Goal: Information Seeking & Learning: Learn about a topic

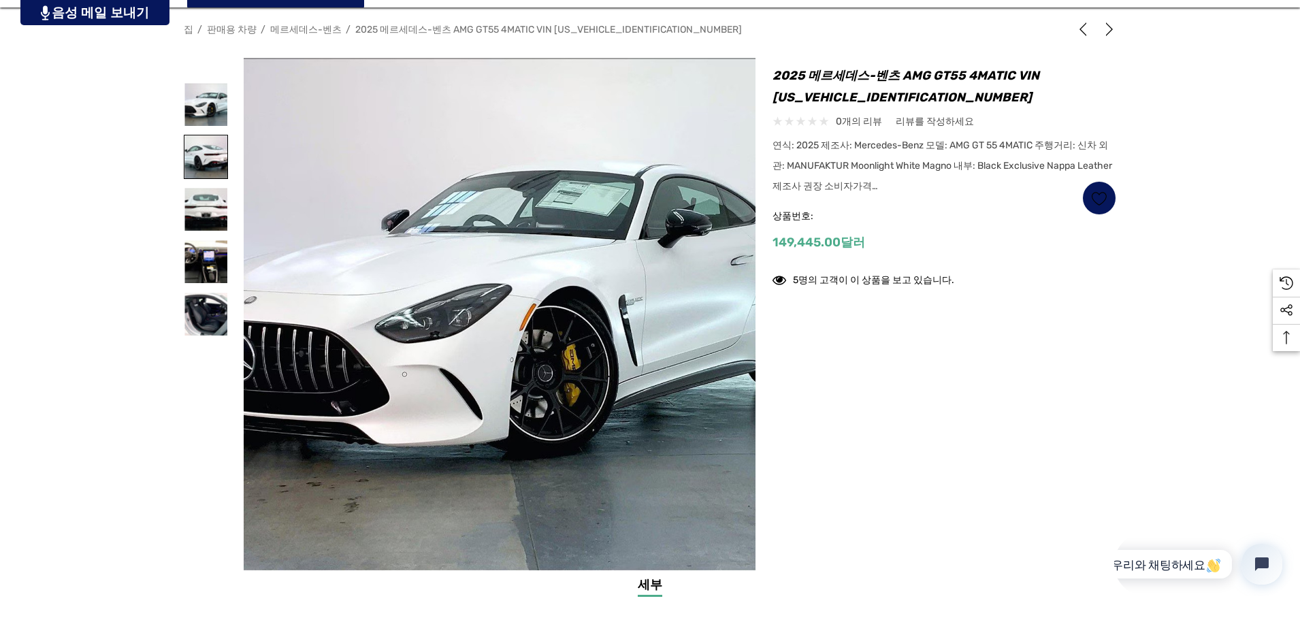
click at [214, 160] on img at bounding box center [205, 156] width 43 height 43
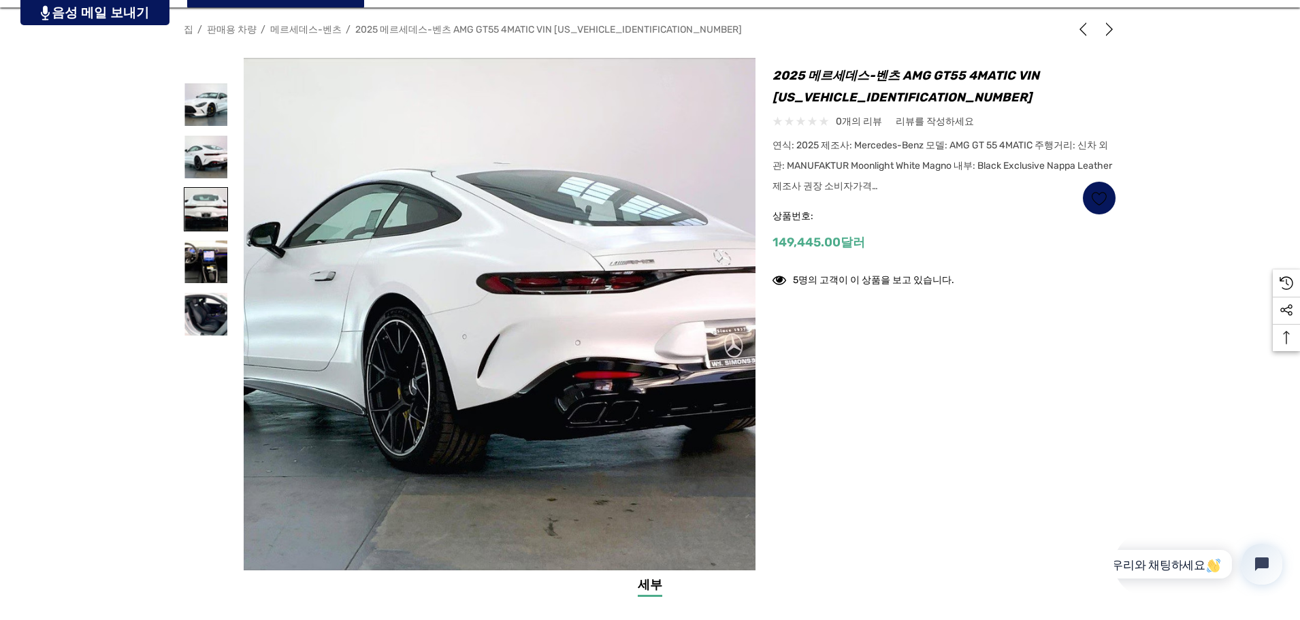
click at [208, 200] on img at bounding box center [205, 209] width 43 height 43
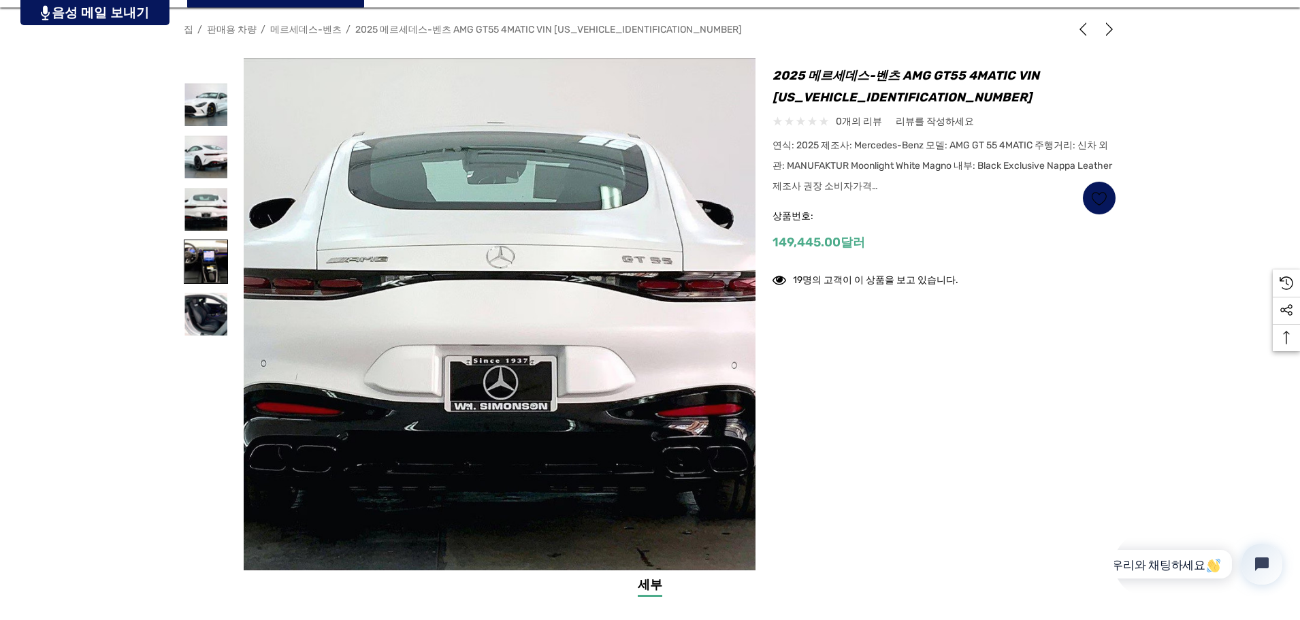
click at [204, 253] on img at bounding box center [205, 261] width 43 height 43
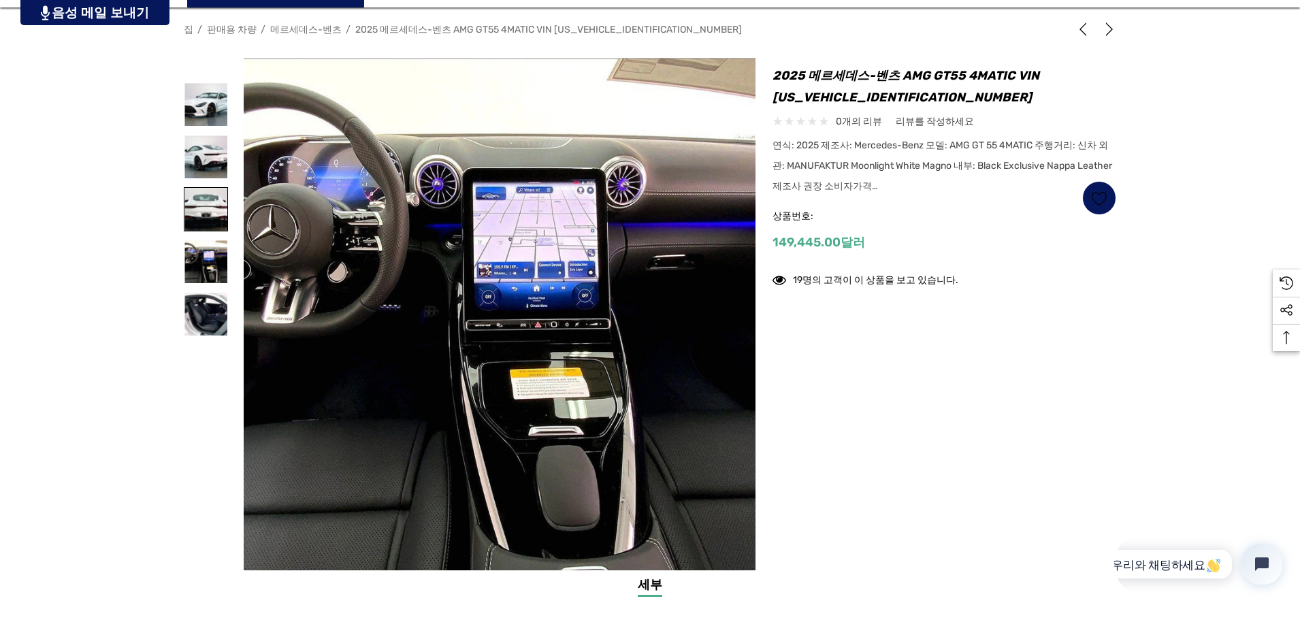
click at [210, 220] on img at bounding box center [205, 209] width 43 height 43
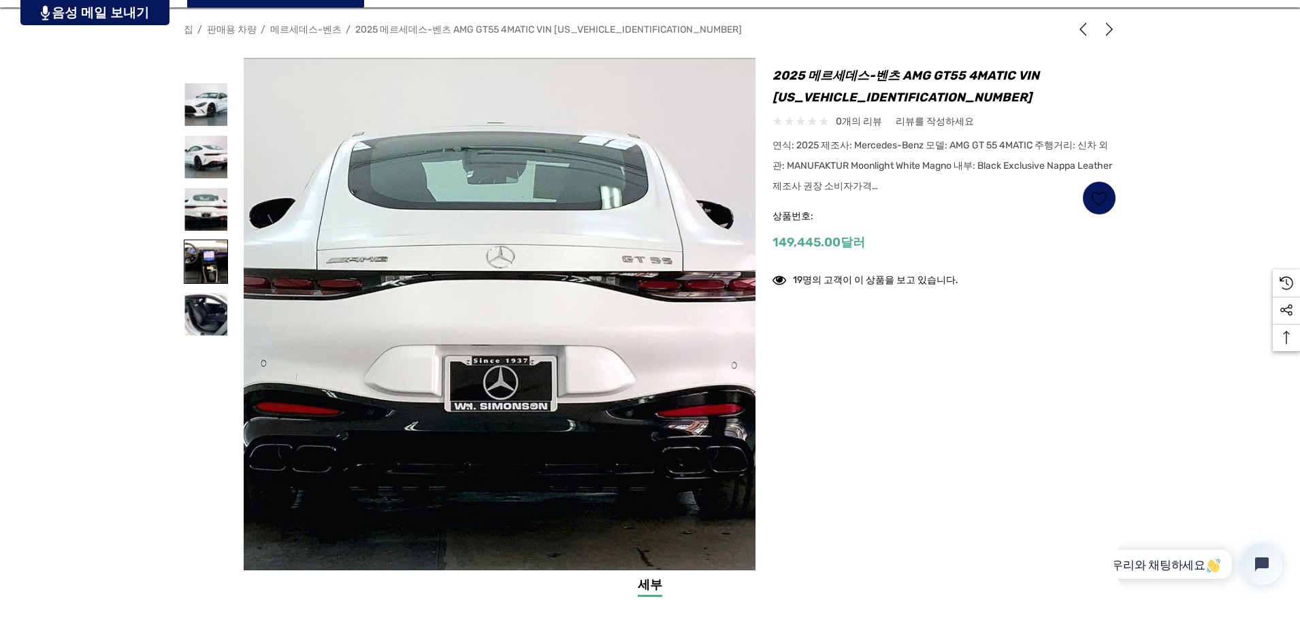
click at [200, 253] on img at bounding box center [205, 261] width 43 height 43
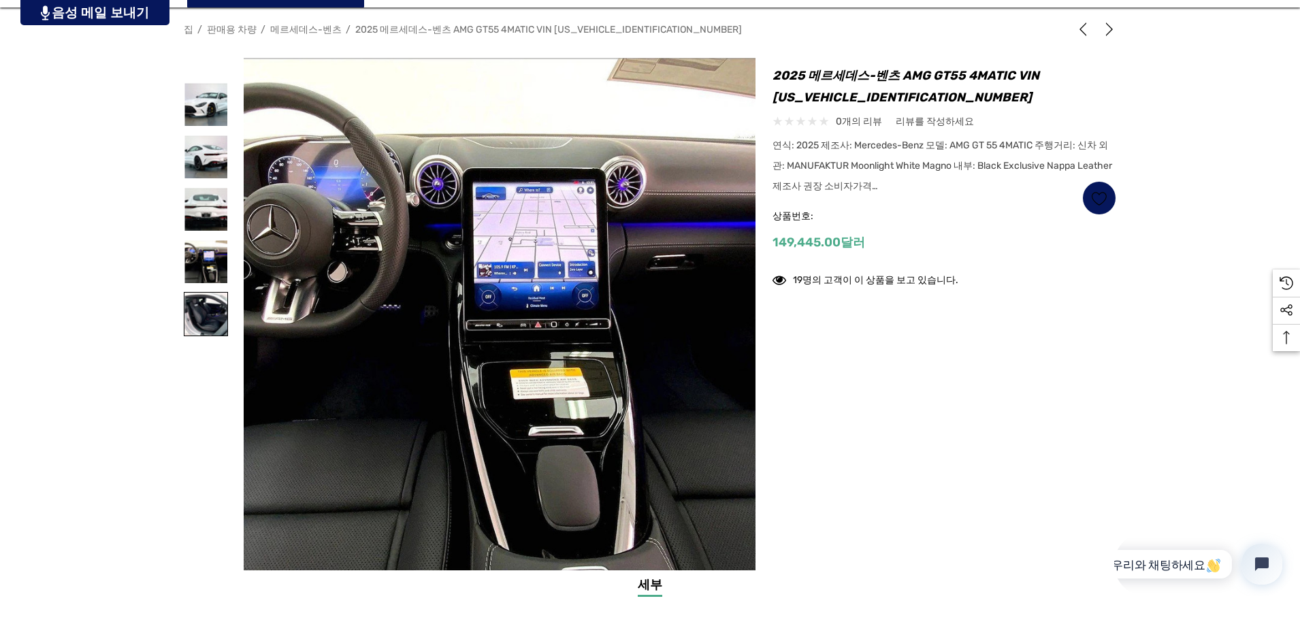
click at [209, 316] on img at bounding box center [205, 314] width 43 height 43
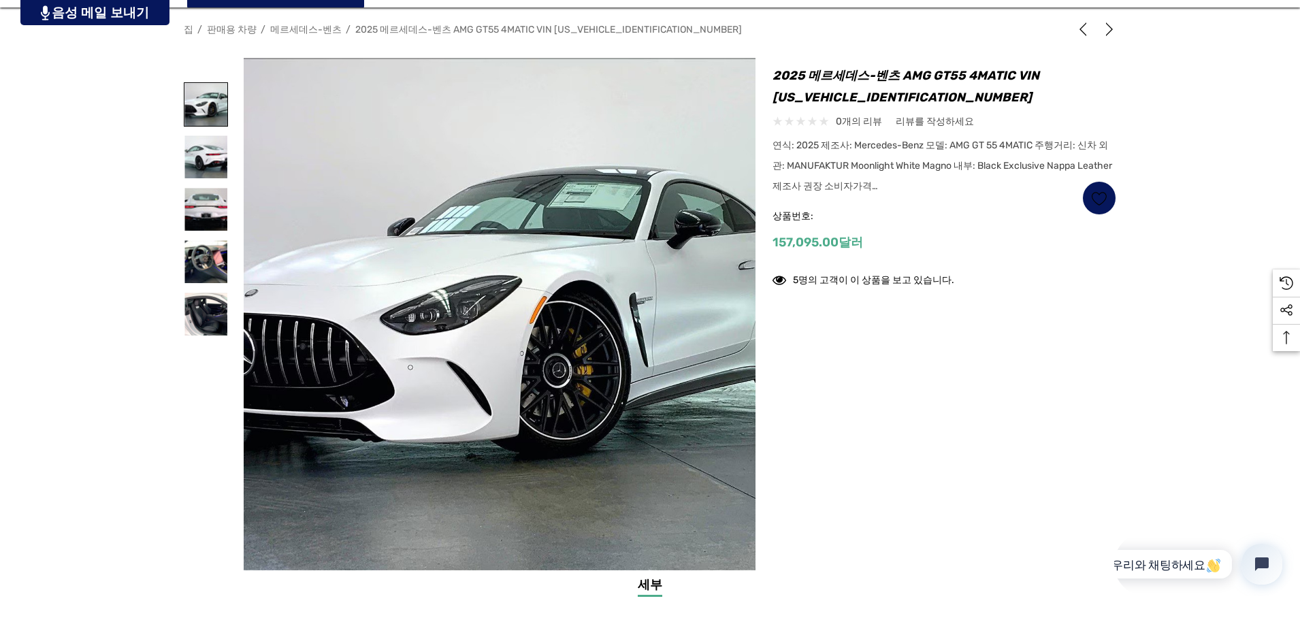
click at [204, 101] on img at bounding box center [205, 104] width 43 height 43
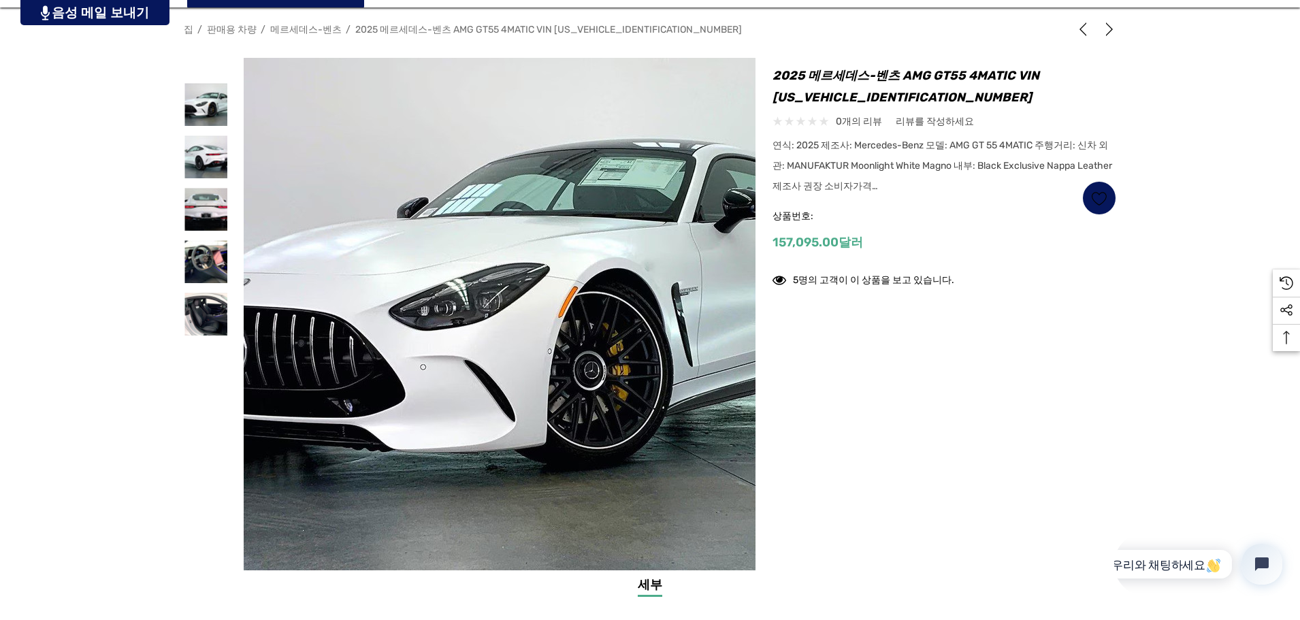
click at [465, 365] on img at bounding box center [524, 307] width 871 height 581
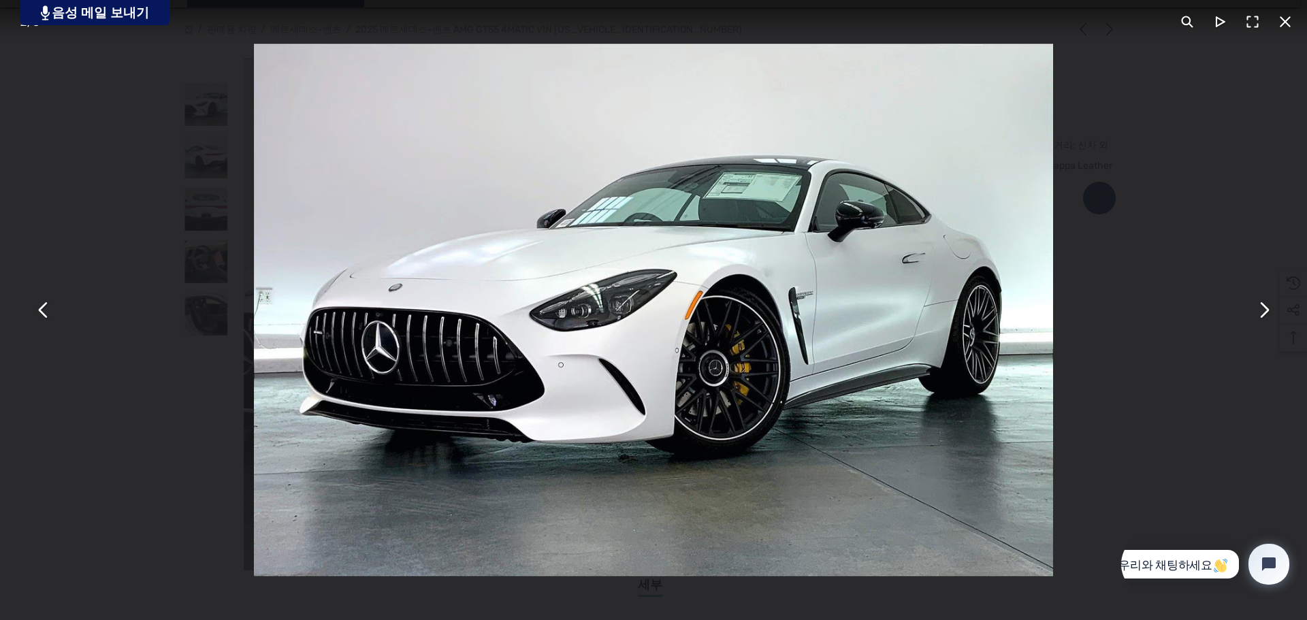
click at [1269, 323] on button "ESC 키를 사용하여 이 모달 콘텐츠를 닫을 수 있습니다." at bounding box center [1263, 310] width 33 height 33
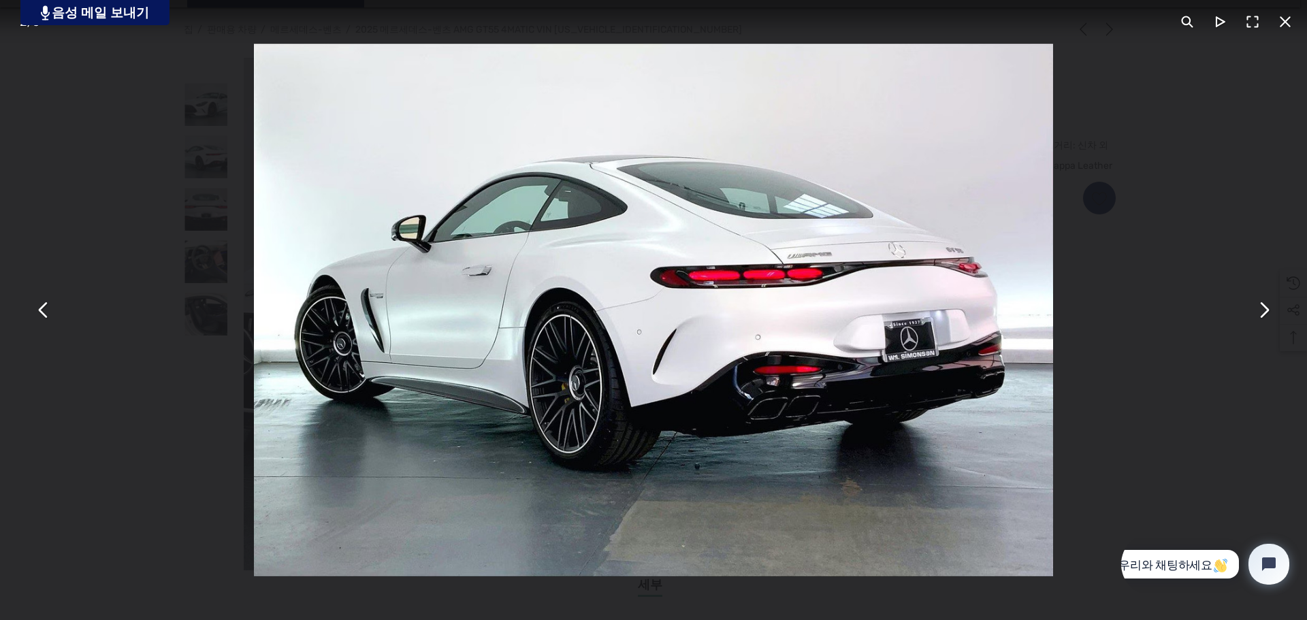
click at [1269, 323] on button "ESC 키를 사용하여 이 모달 콘텐츠를 닫을 수 있습니다." at bounding box center [1263, 310] width 33 height 33
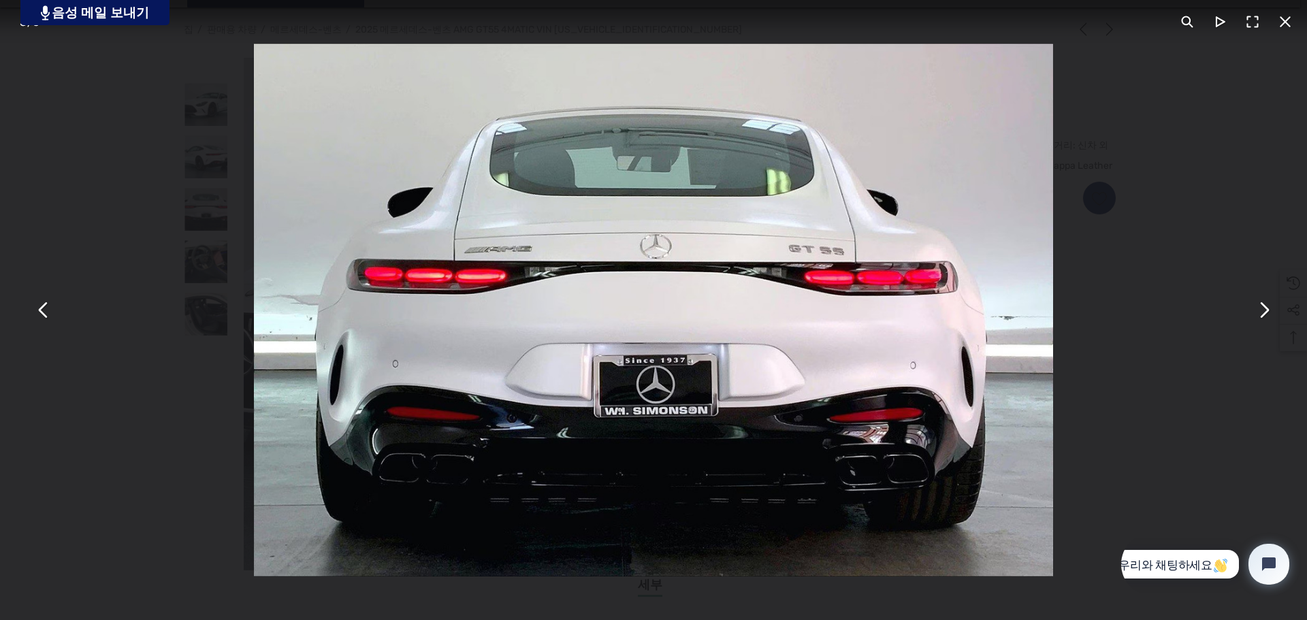
click at [1269, 322] on button "ESC 키를 사용하여 이 모달 콘텐츠를 닫을 수 있습니다." at bounding box center [1263, 310] width 33 height 33
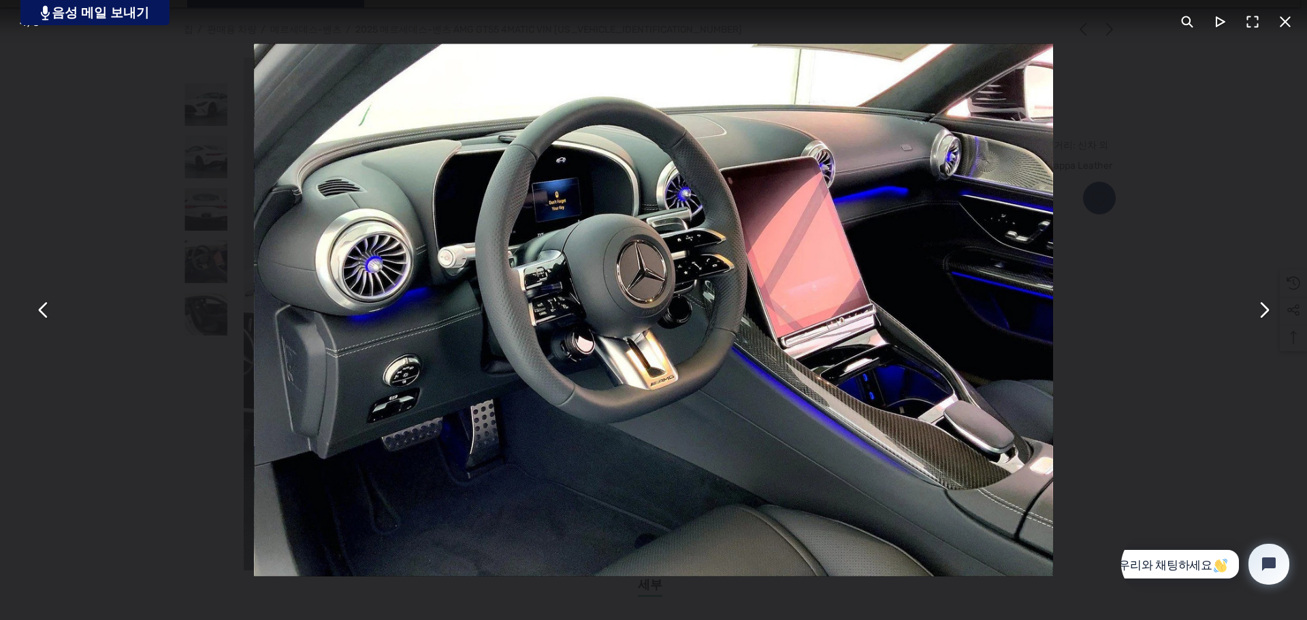
click at [1267, 321] on button "ESC 키를 사용하여 이 모달 콘텐츠를 닫을 수 있습니다." at bounding box center [1263, 310] width 33 height 33
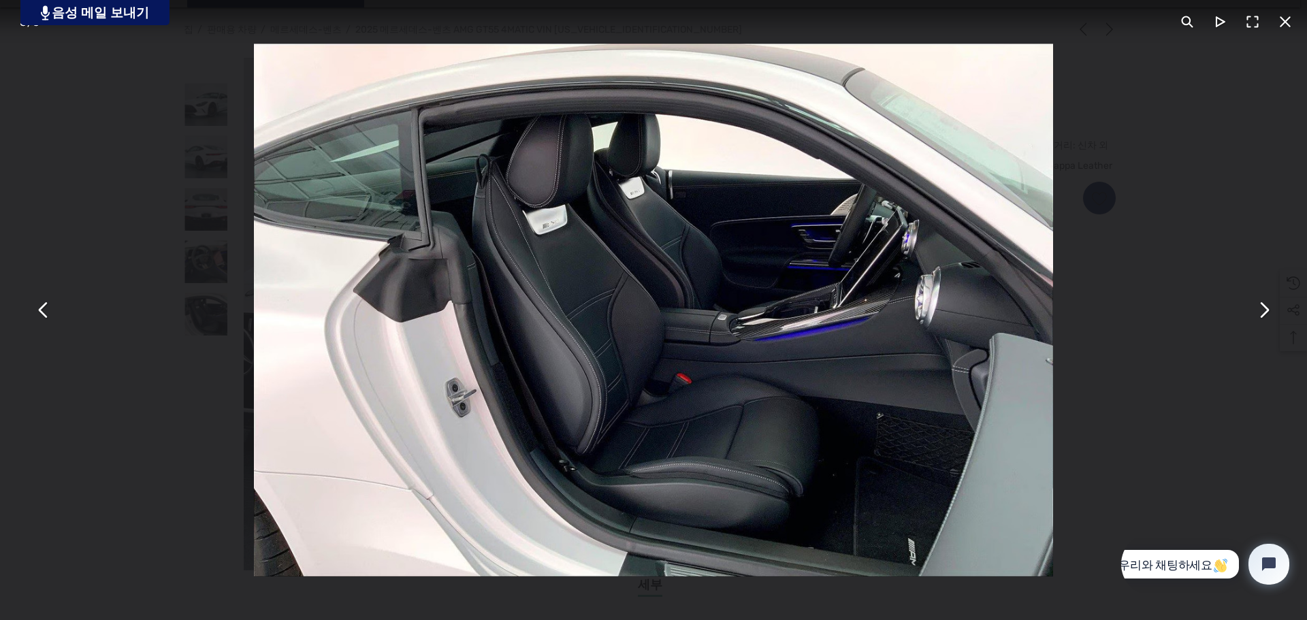
click at [1267, 321] on button "ESC 키를 사용하여 이 모달 콘텐츠를 닫을 수 있습니다." at bounding box center [1263, 310] width 33 height 33
